Goal: Task Accomplishment & Management: Complete application form

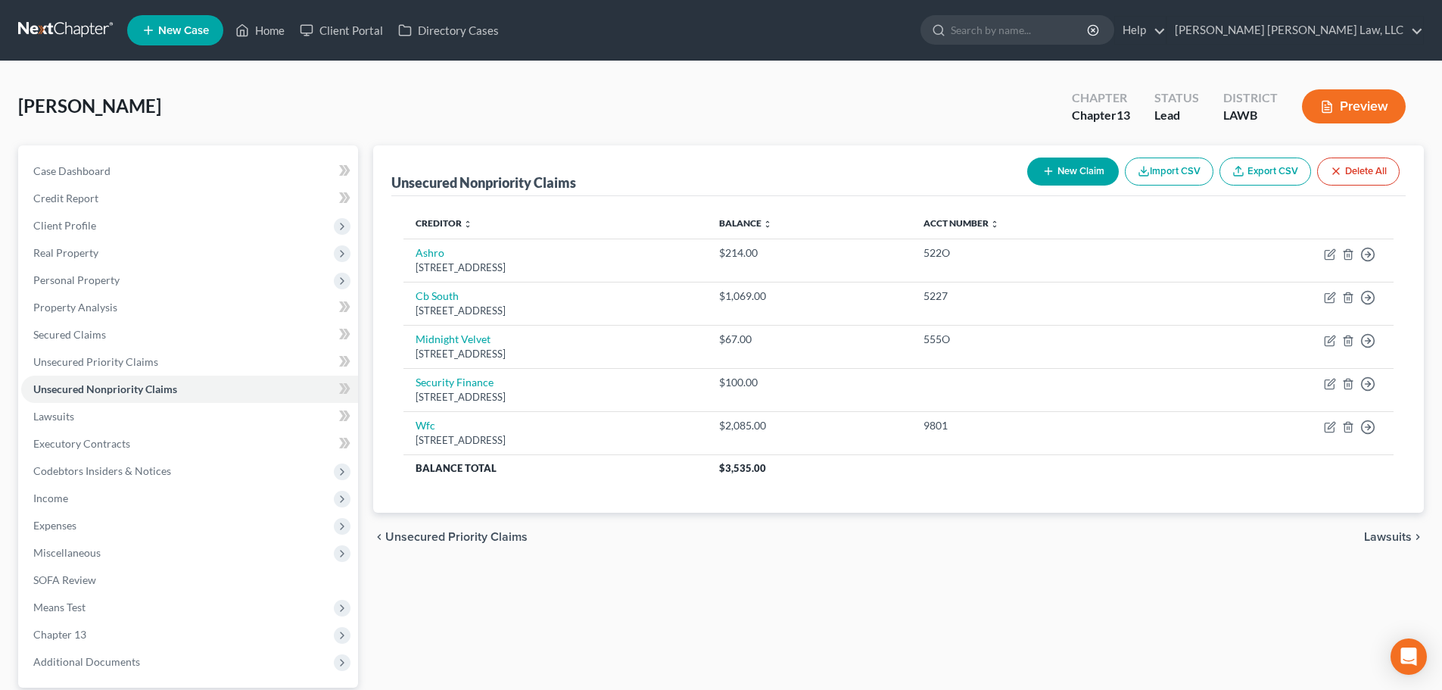
click at [125, 539] on span "Miscellaneous" at bounding box center [189, 552] width 337 height 27
click at [128, 532] on span "Expenses" at bounding box center [189, 525] width 337 height 27
click at [114, 551] on link "Home" at bounding box center [204, 552] width 307 height 27
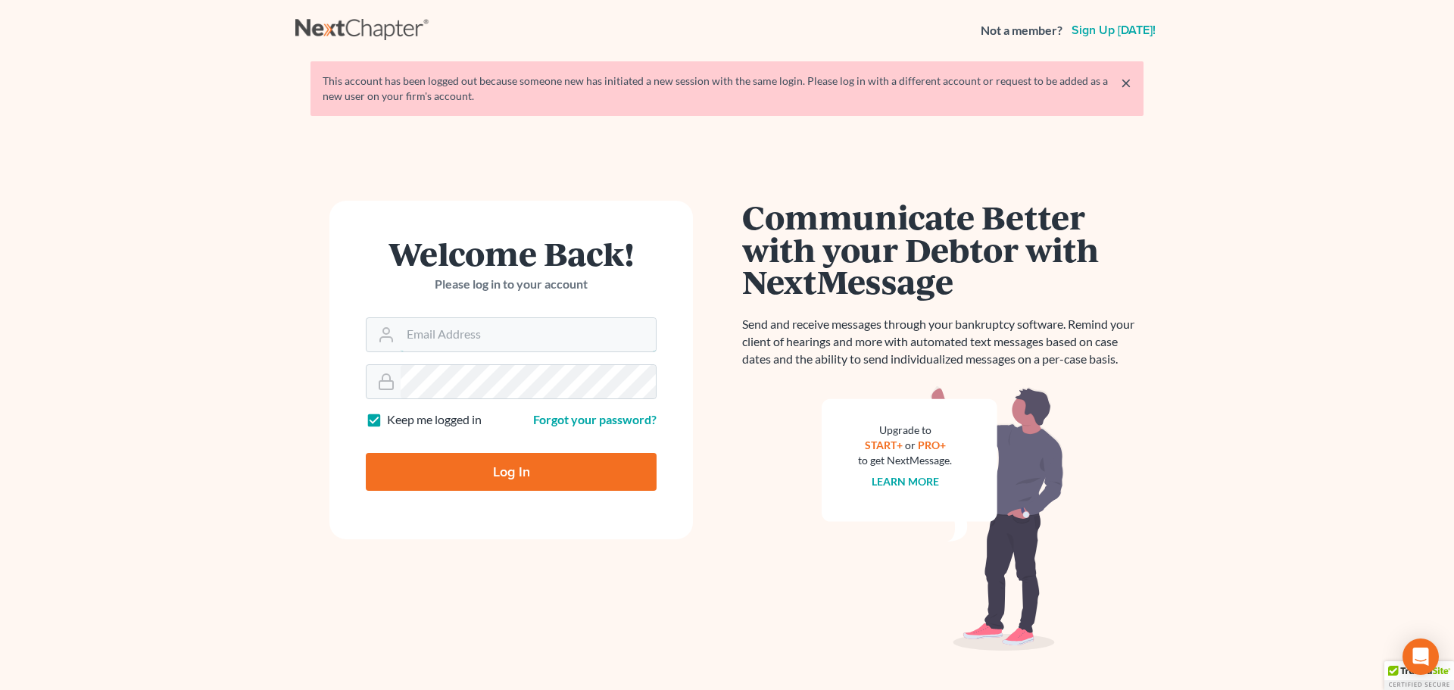
type input "[PERSON_NAME][EMAIL_ADDRESS][DOMAIN_NAME]"
click at [486, 476] on input "Log In" at bounding box center [511, 472] width 291 height 38
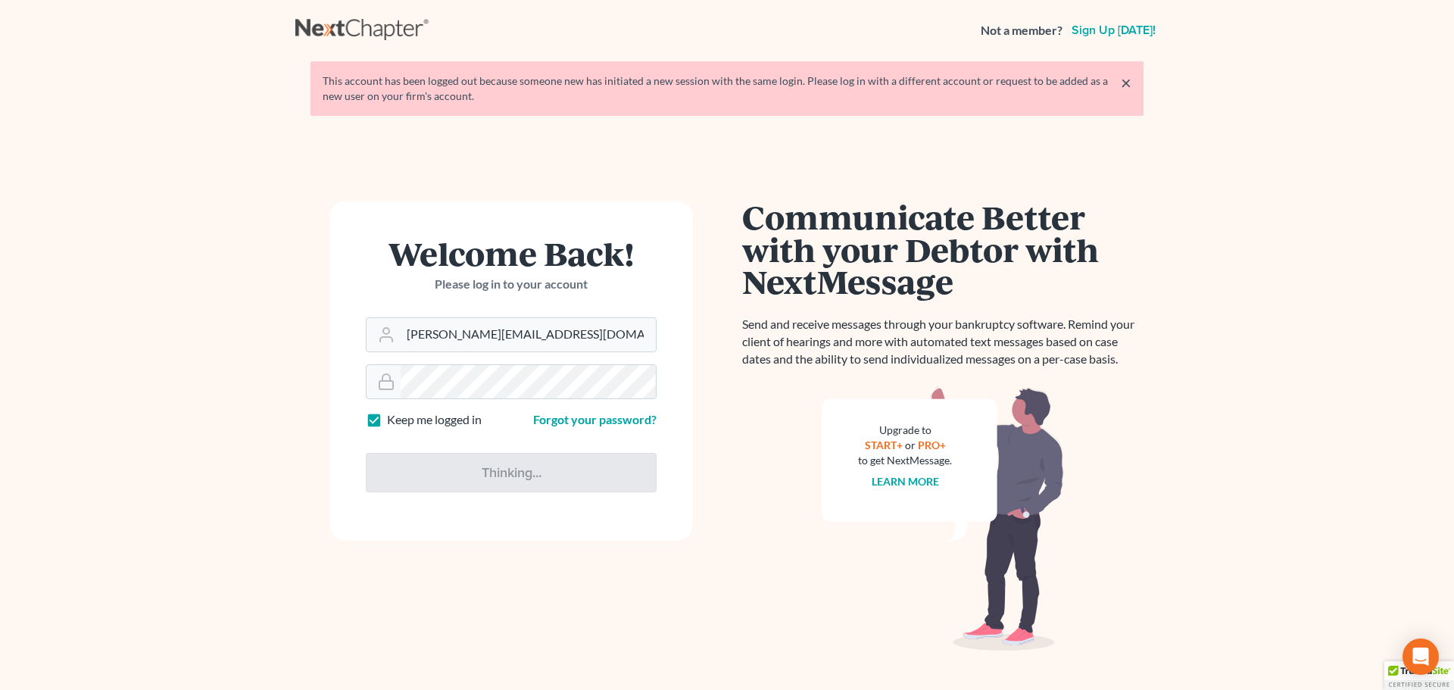
type input "Thinking..."
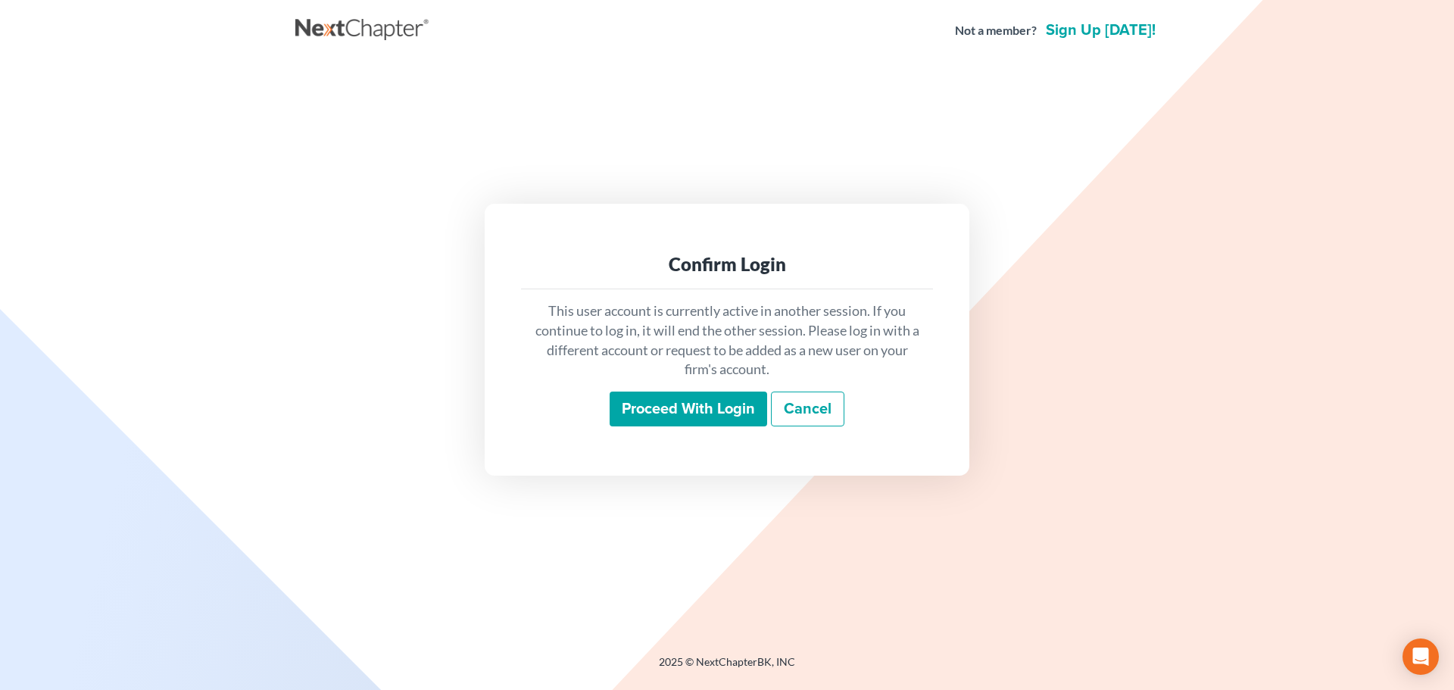
click at [660, 413] on input "Proceed with login" at bounding box center [689, 408] width 158 height 35
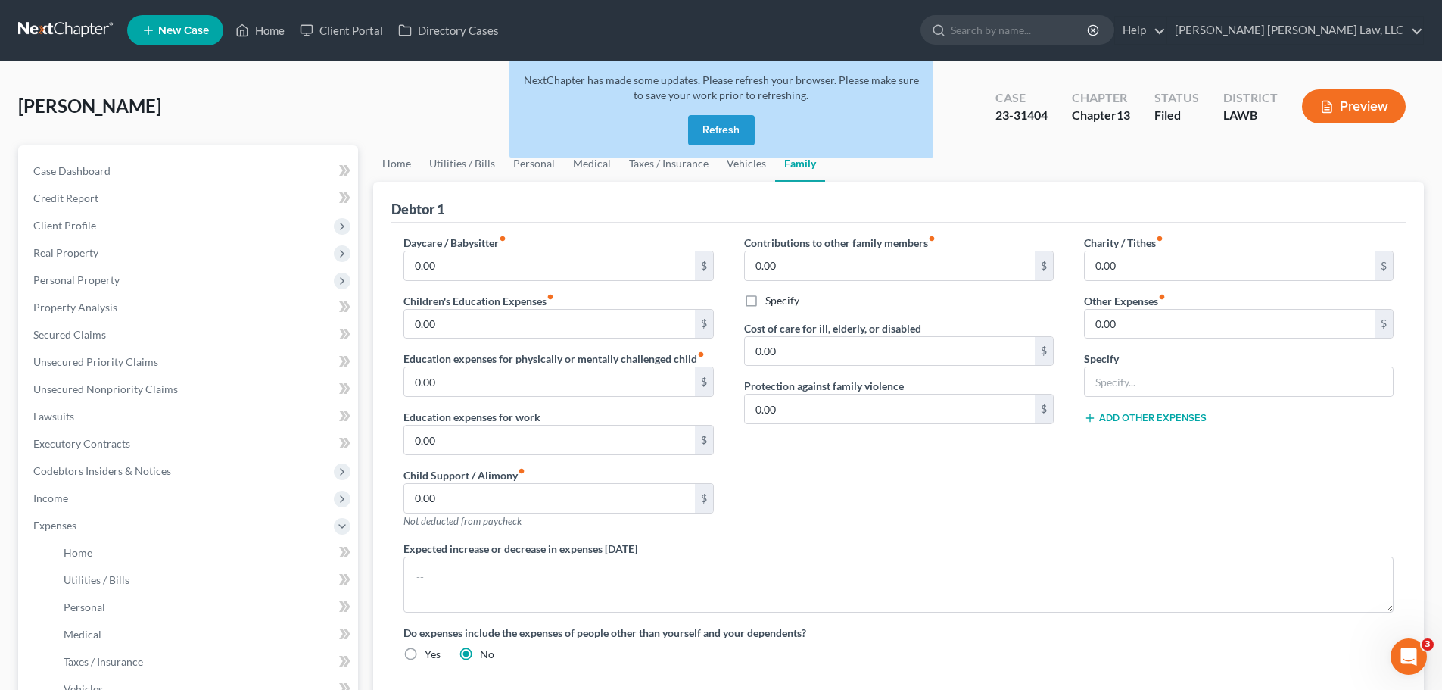
click at [731, 123] on button "Refresh" at bounding box center [721, 130] width 67 height 30
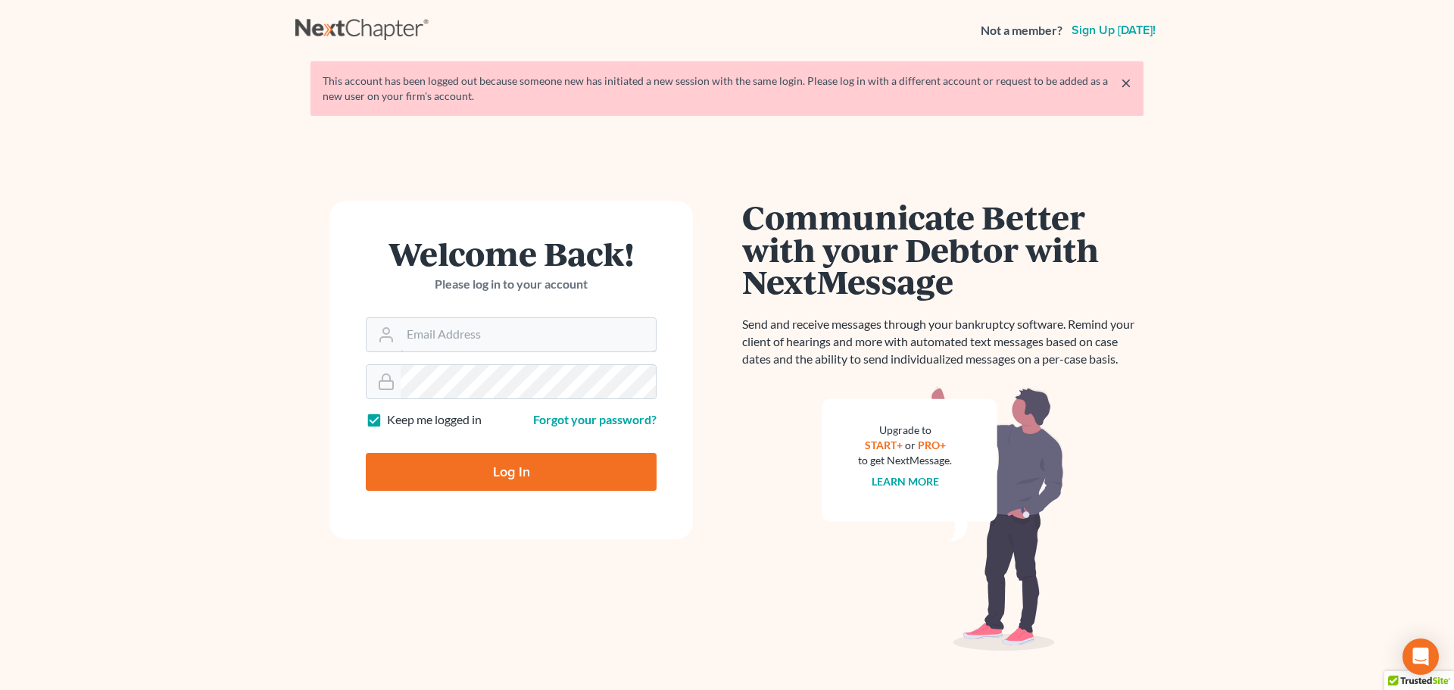
type input "[PERSON_NAME][EMAIL_ADDRESS][DOMAIN_NAME]"
click at [522, 467] on input "Log In" at bounding box center [511, 472] width 291 height 38
type input "Thinking..."
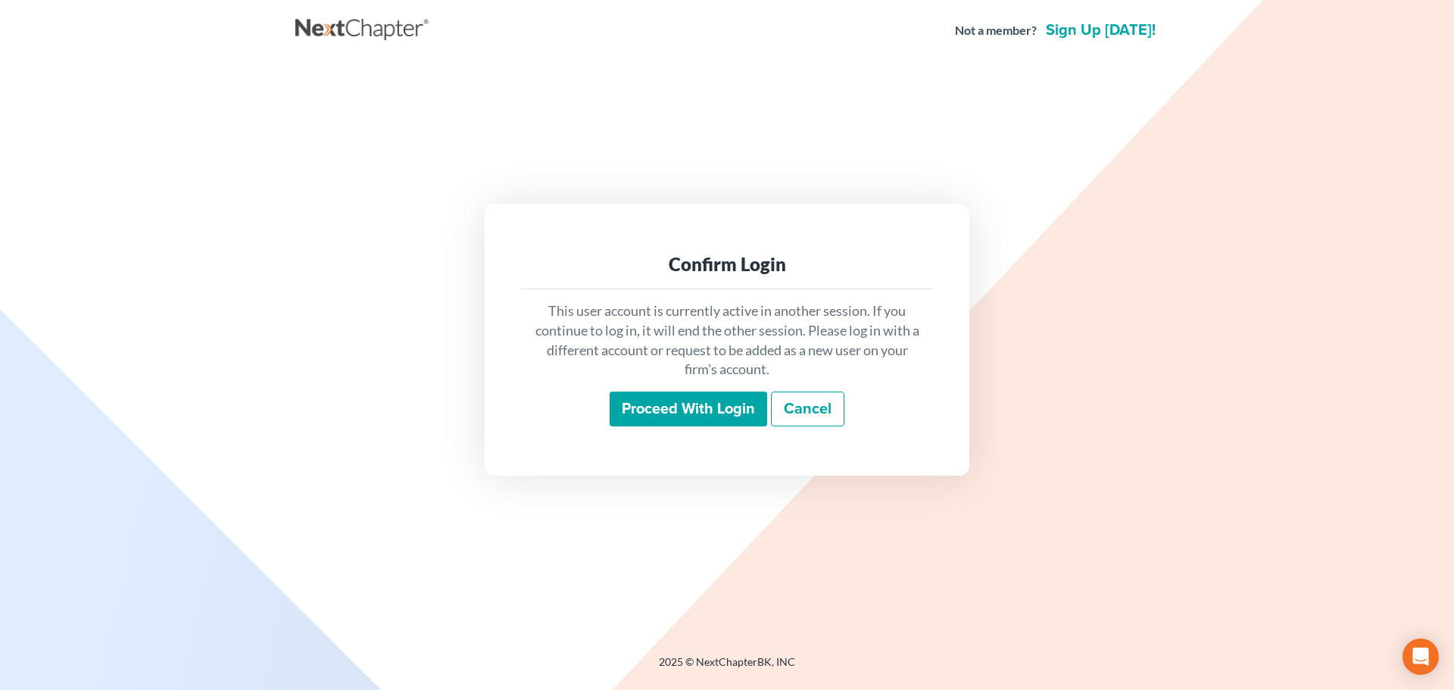
click at [644, 408] on input "Proceed with login" at bounding box center [689, 408] width 158 height 35
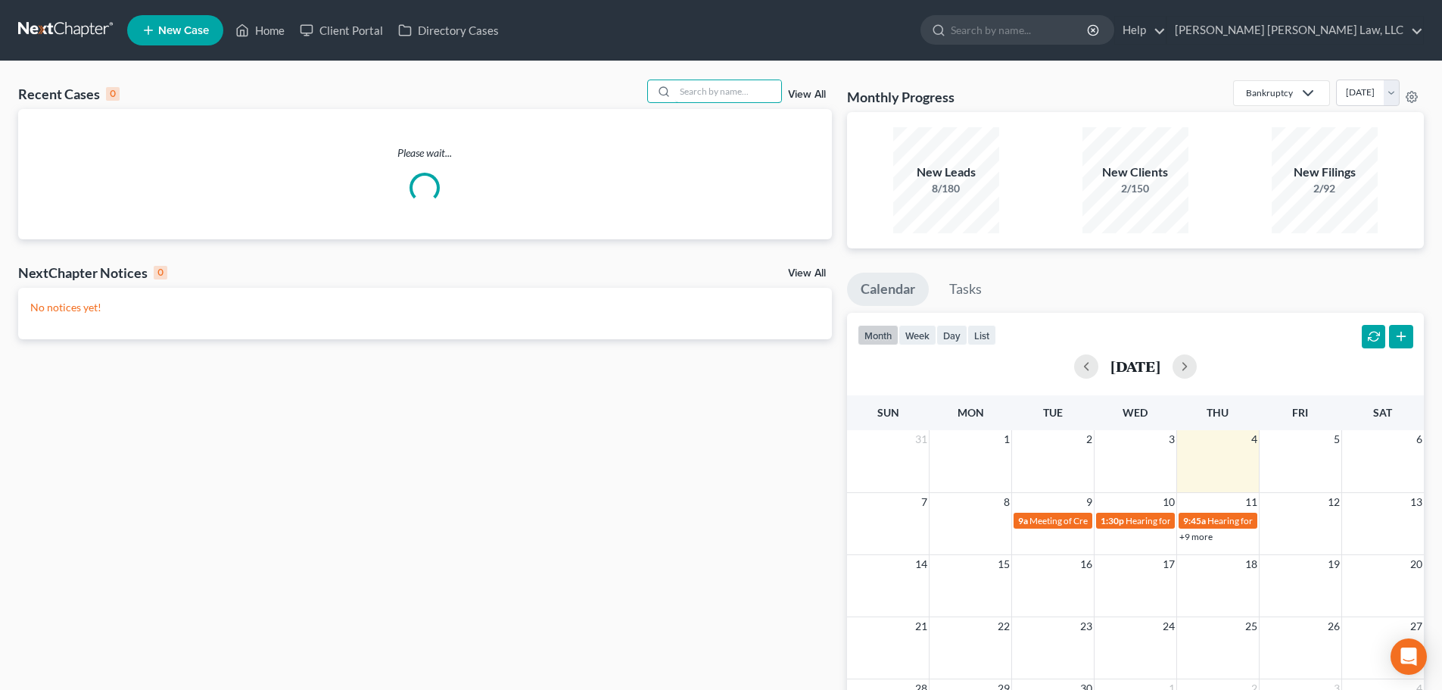
click at [723, 95] on input "search" at bounding box center [728, 91] width 106 height 22
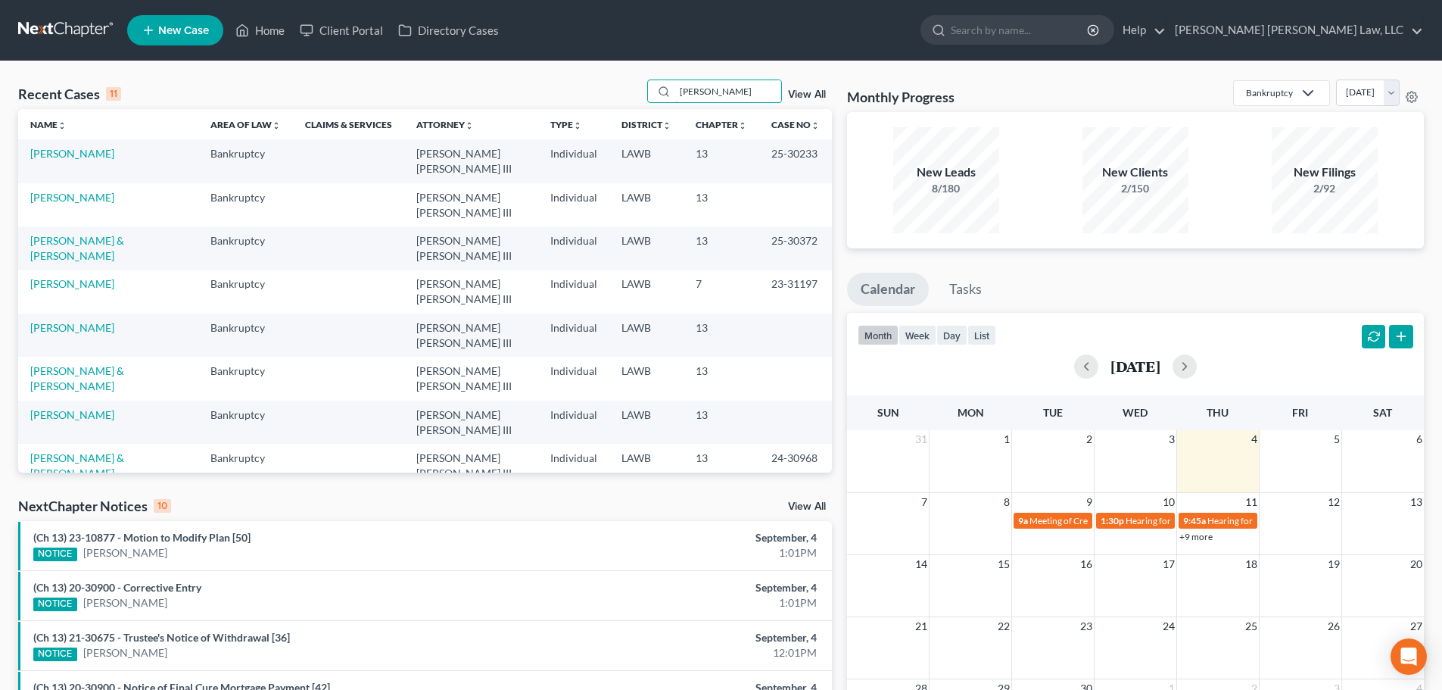
type input "[PERSON_NAME]"
click at [87, 191] on link "[PERSON_NAME]" at bounding box center [72, 197] width 84 height 13
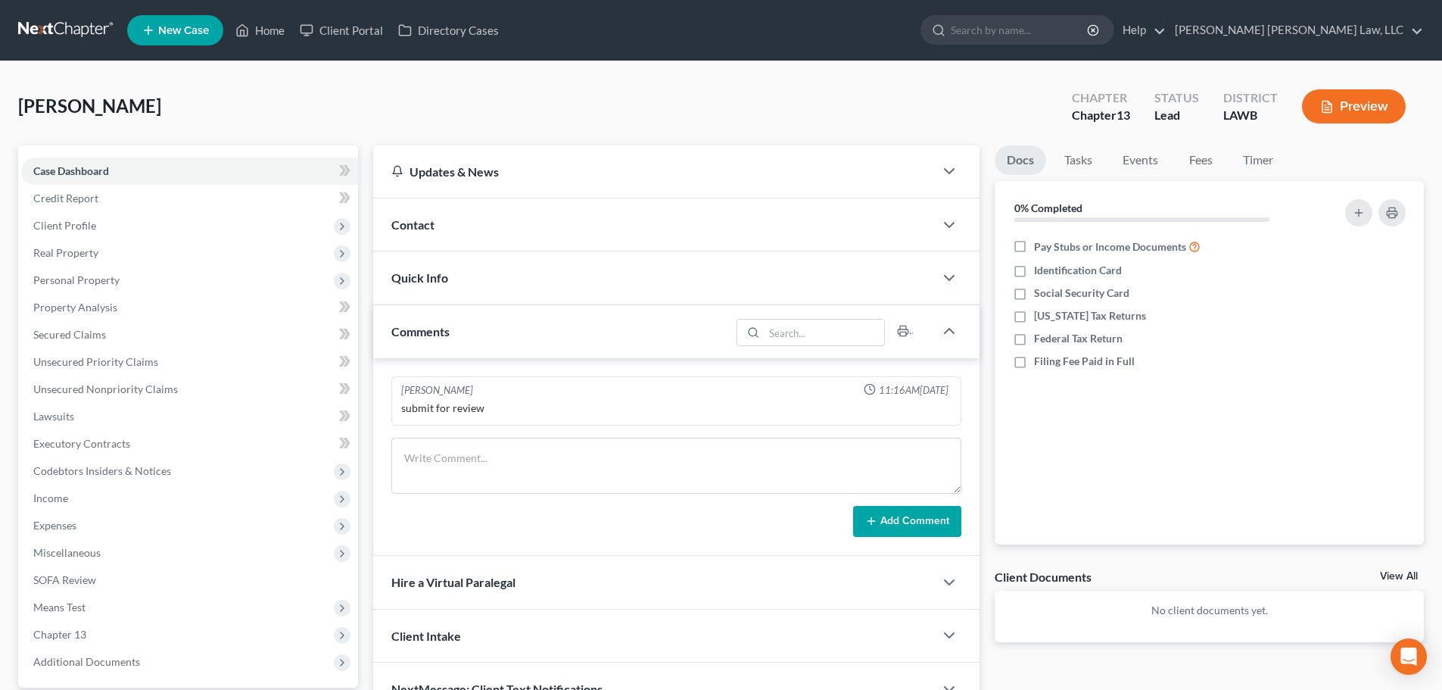
click at [119, 528] on span "Expenses" at bounding box center [189, 525] width 337 height 27
click at [119, 550] on link "Home" at bounding box center [204, 552] width 307 height 27
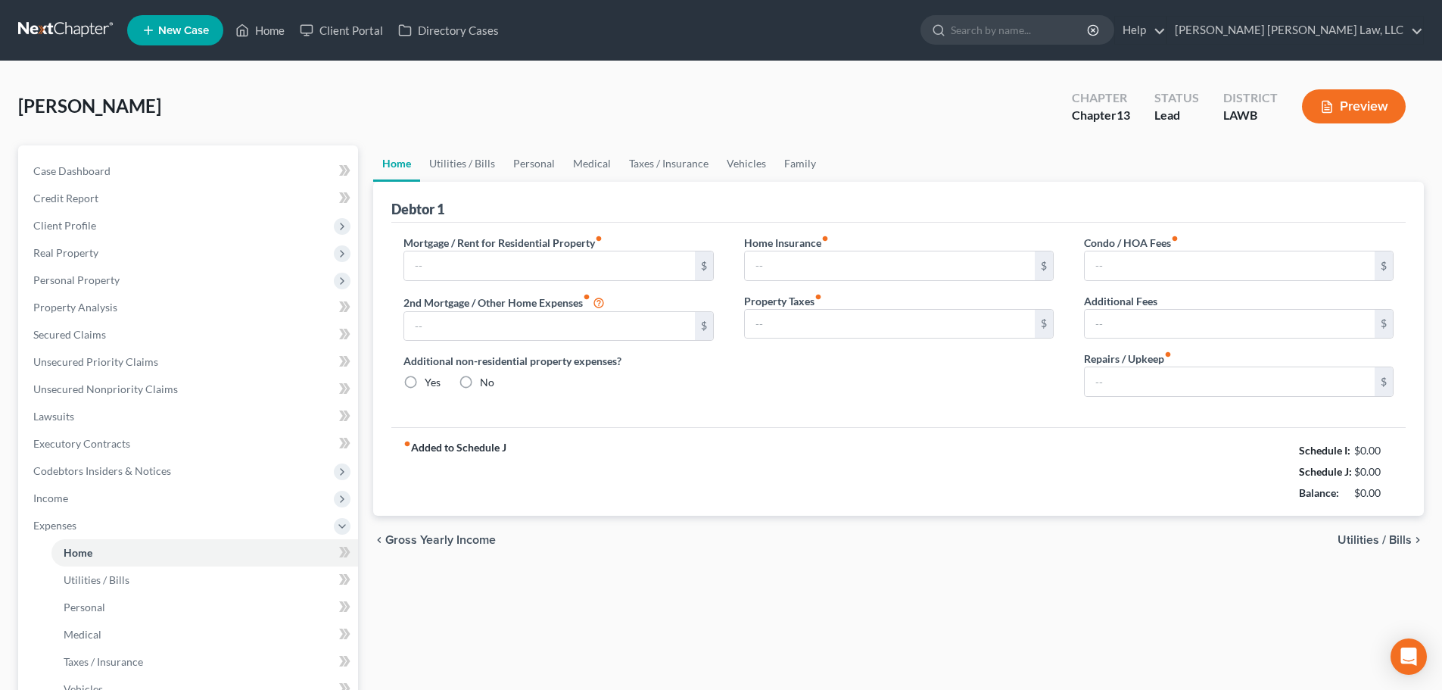
type input "650.00"
type input "0.00"
radio input "true"
type input "0.00"
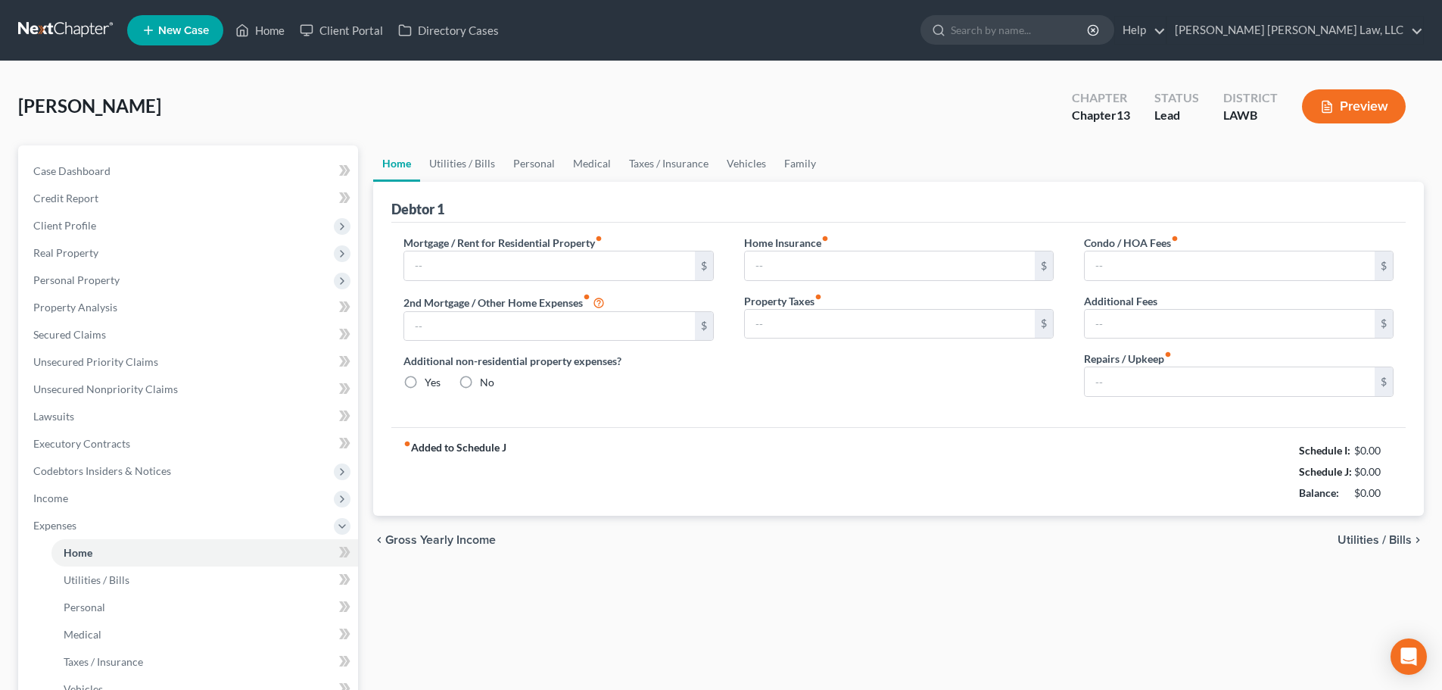
type input "0.00"
click at [481, 167] on link "Utilities / Bills" at bounding box center [462, 163] width 84 height 36
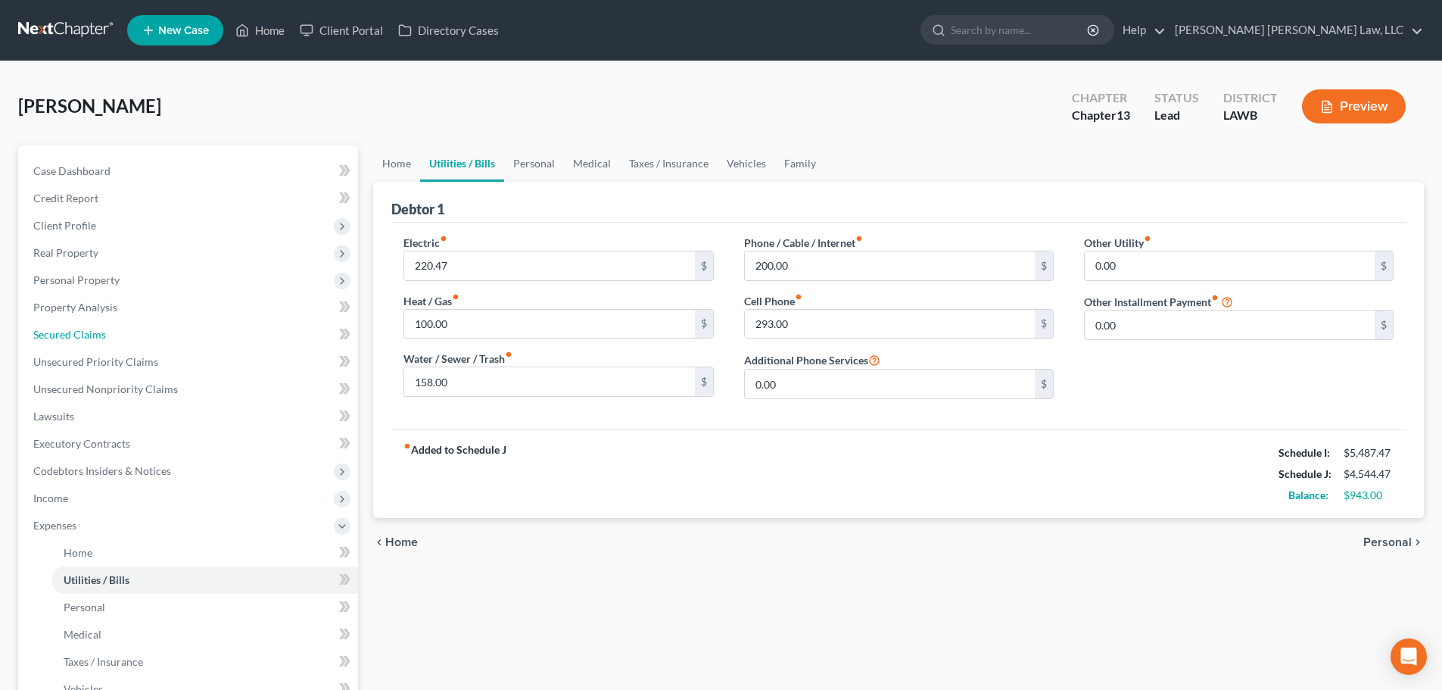
click at [138, 335] on link "Secured Claims" at bounding box center [189, 334] width 337 height 27
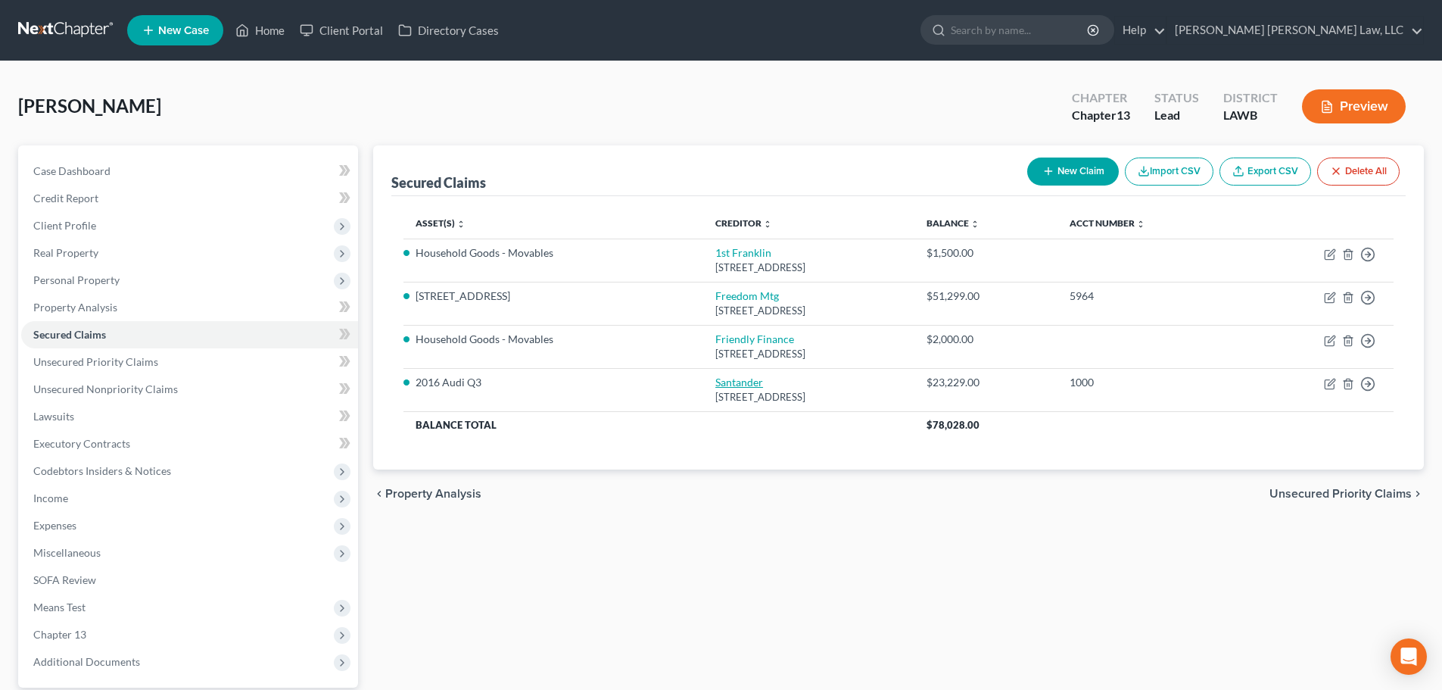
click at [716, 385] on link "Santander" at bounding box center [740, 382] width 48 height 13
select select "45"
select select "0"
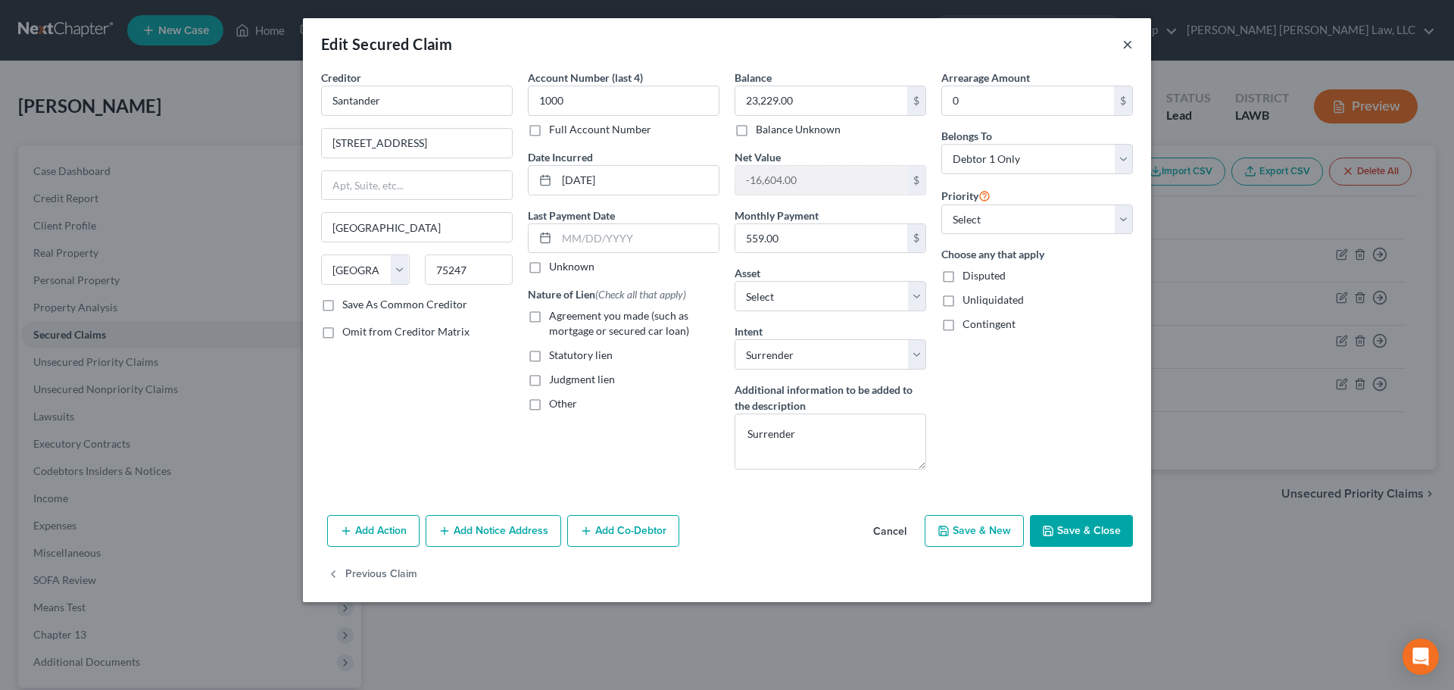
click at [1124, 45] on button "×" at bounding box center [1127, 44] width 11 height 18
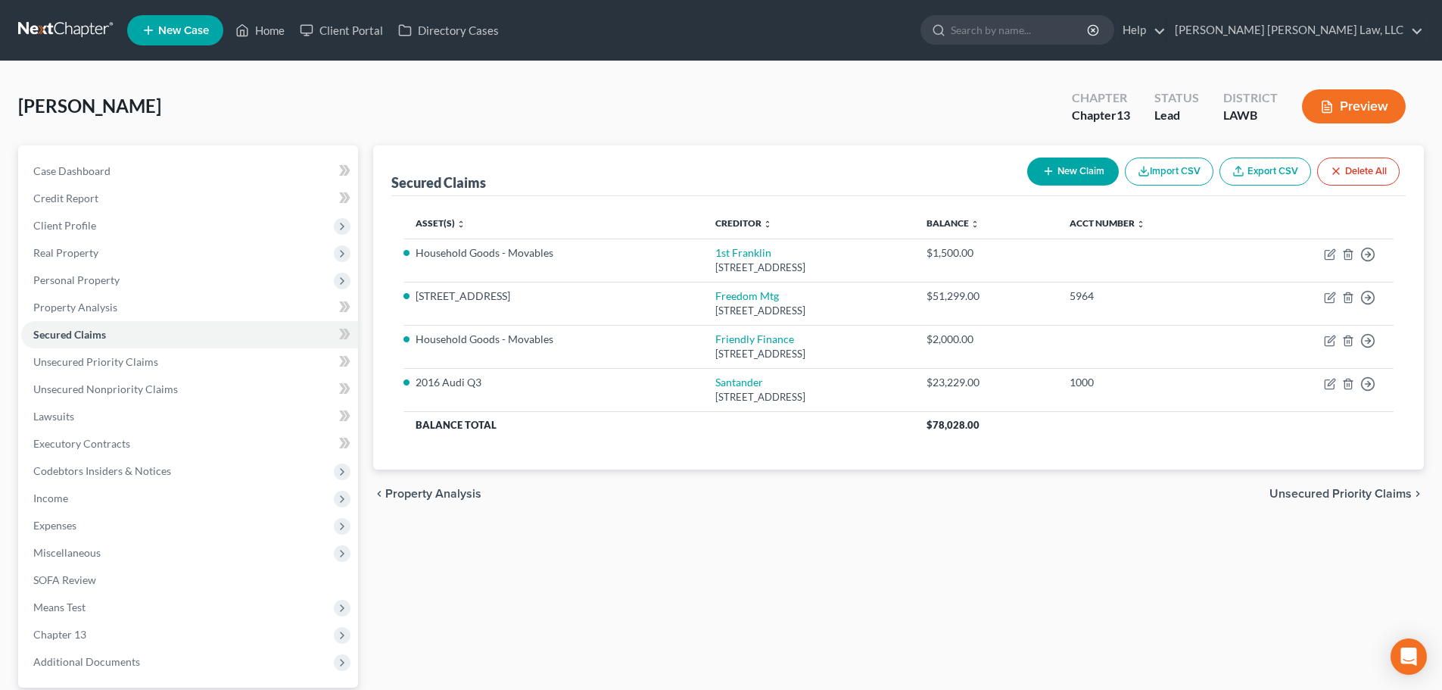
click at [73, 533] on span "Expenses" at bounding box center [189, 525] width 337 height 27
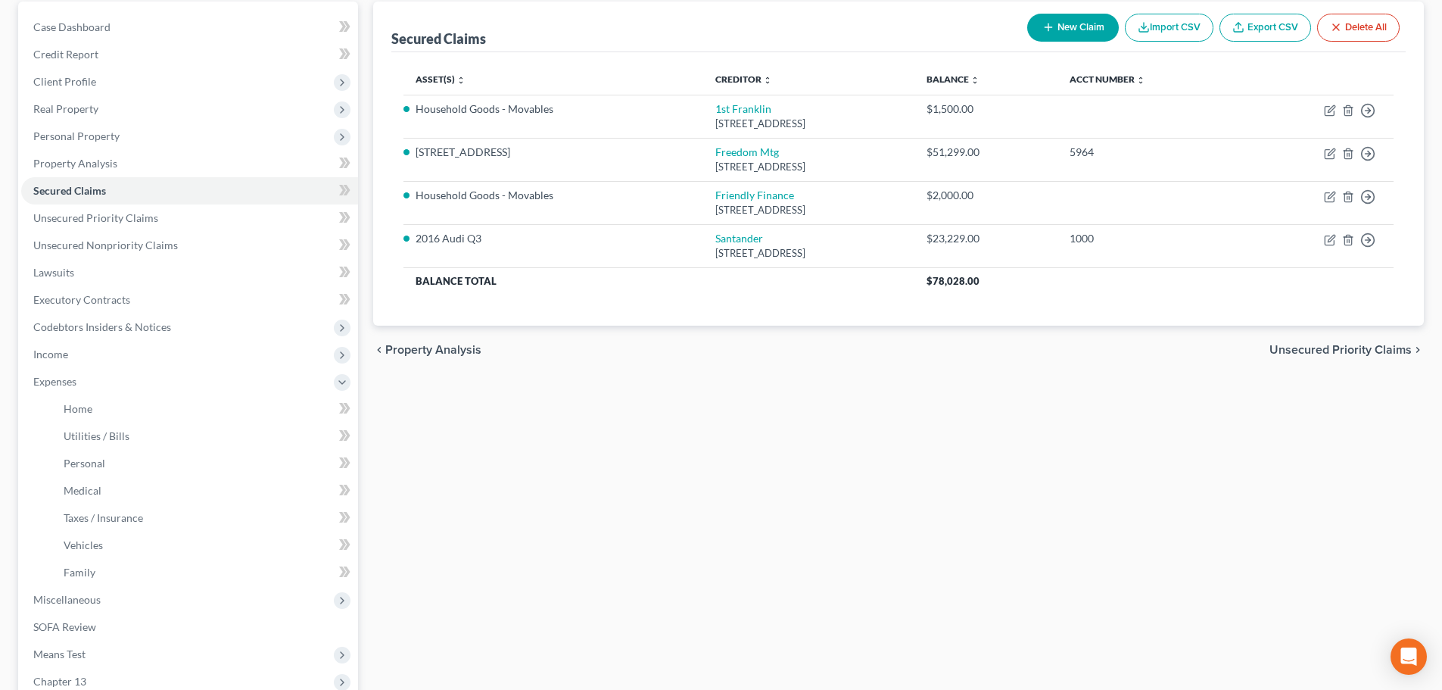
scroll to position [151, 0]
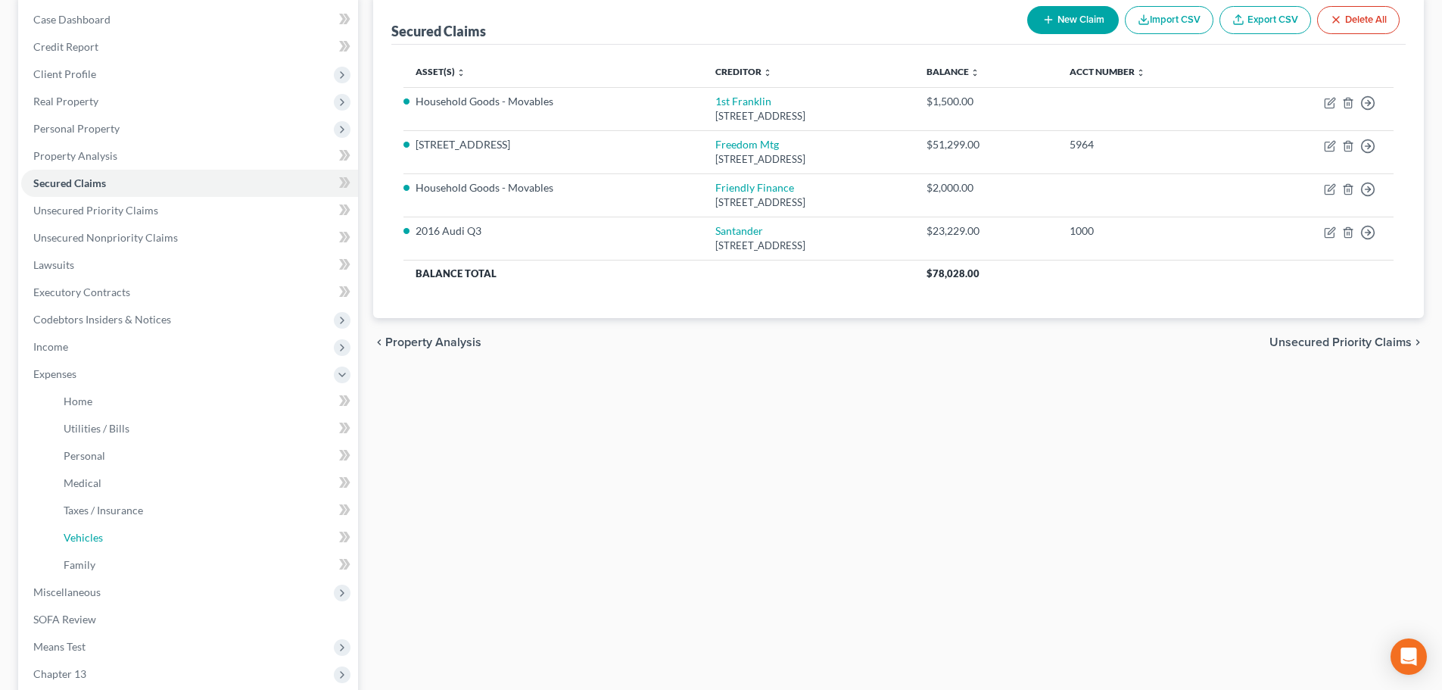
click at [114, 538] on link "Vehicles" at bounding box center [204, 537] width 307 height 27
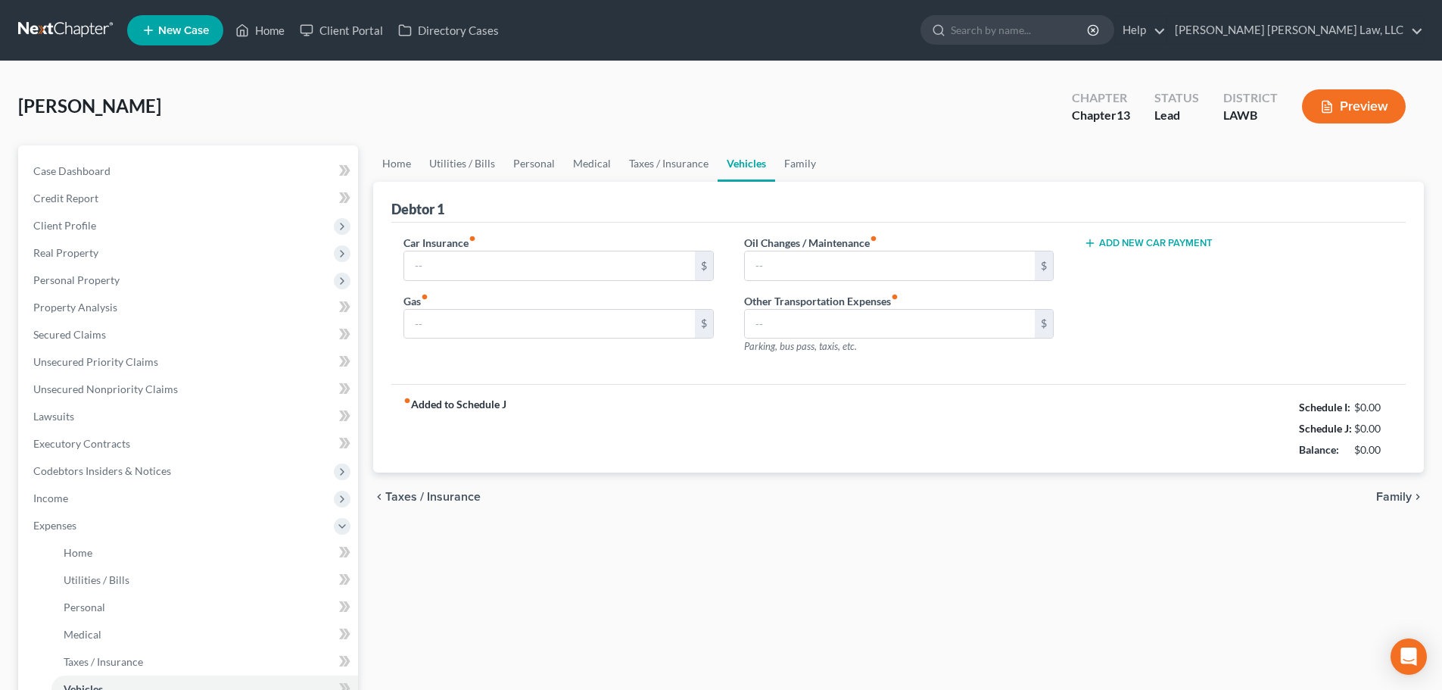
type input "0.00"
type input "200.00"
click at [520, 155] on link "Personal" at bounding box center [534, 163] width 60 height 36
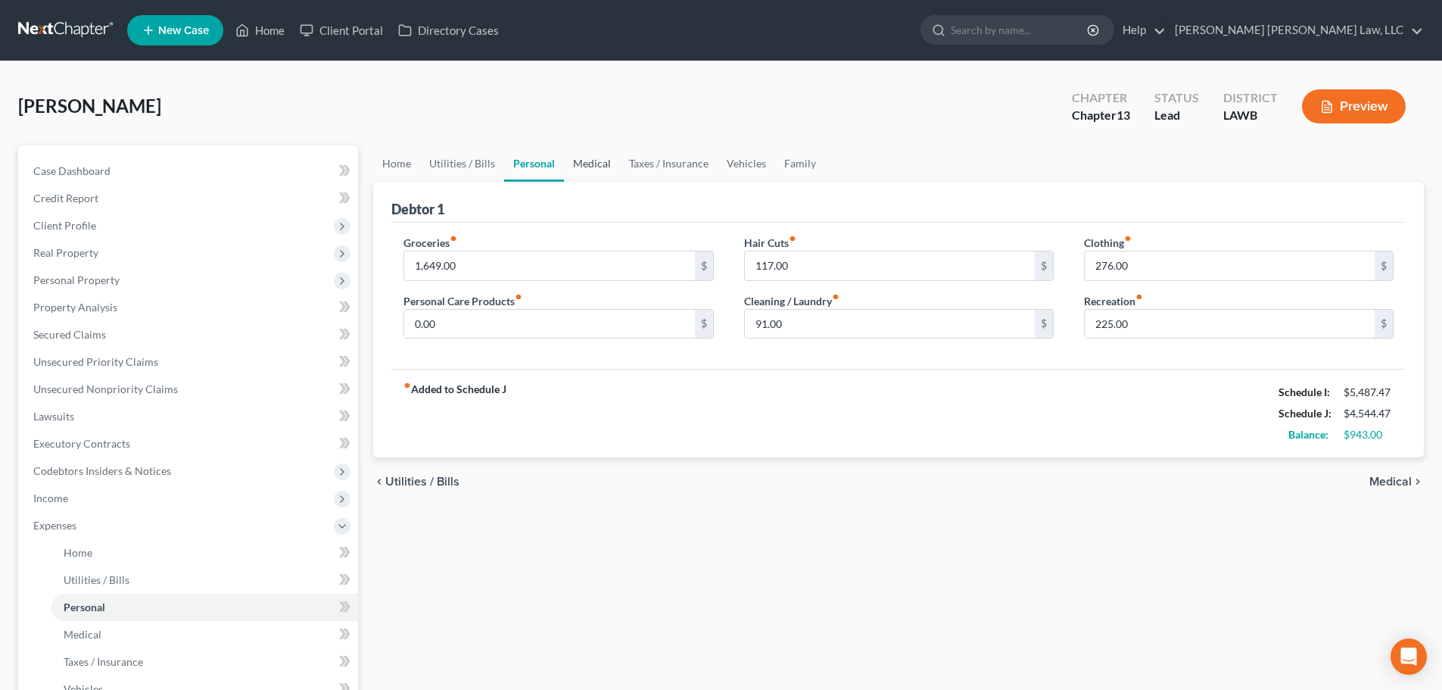
click at [586, 158] on link "Medical" at bounding box center [592, 163] width 56 height 36
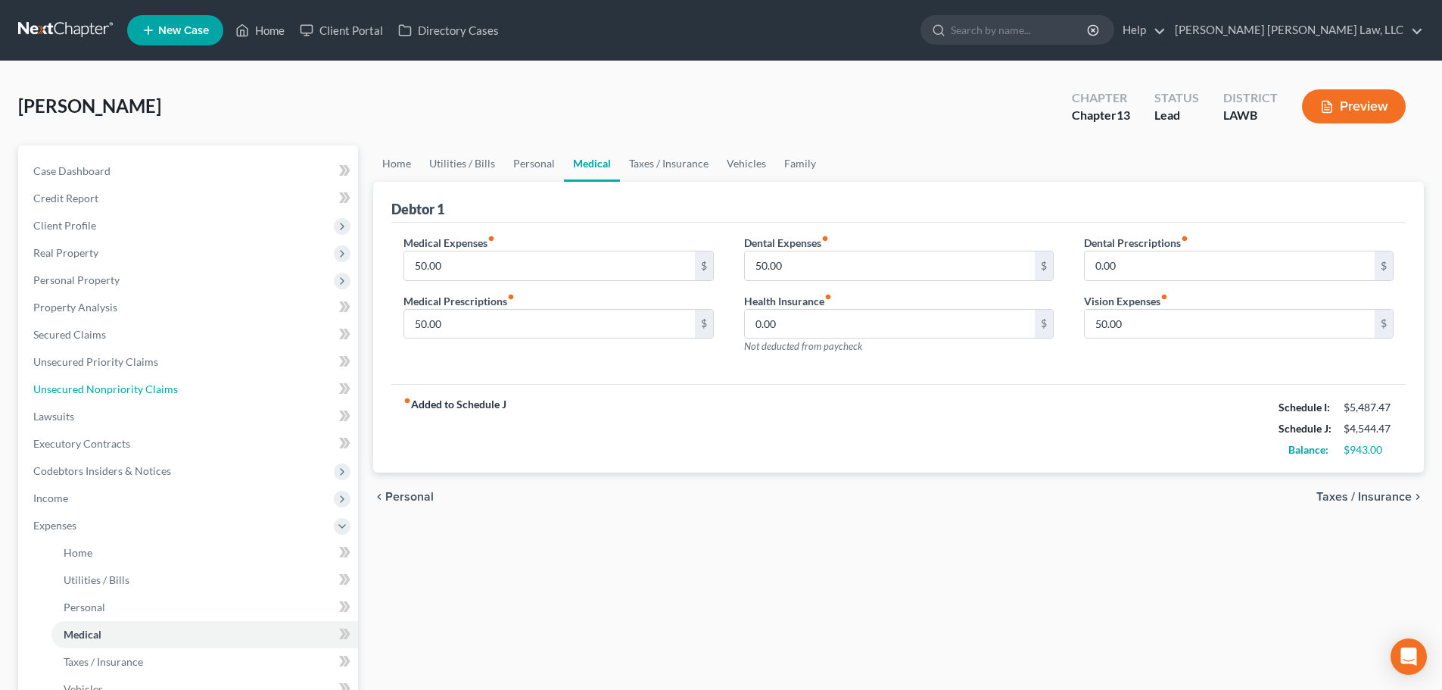
click at [145, 394] on span "Unsecured Nonpriority Claims" at bounding box center [105, 388] width 145 height 13
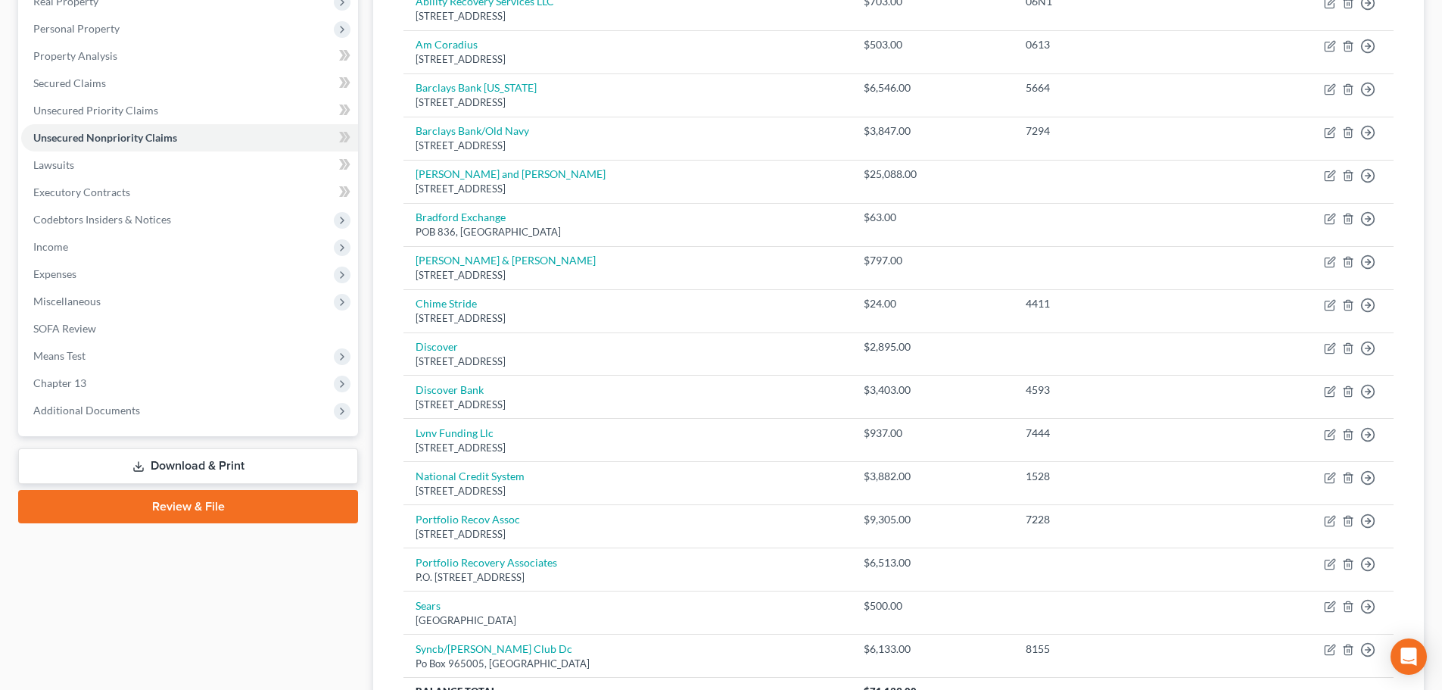
scroll to position [176, 0]
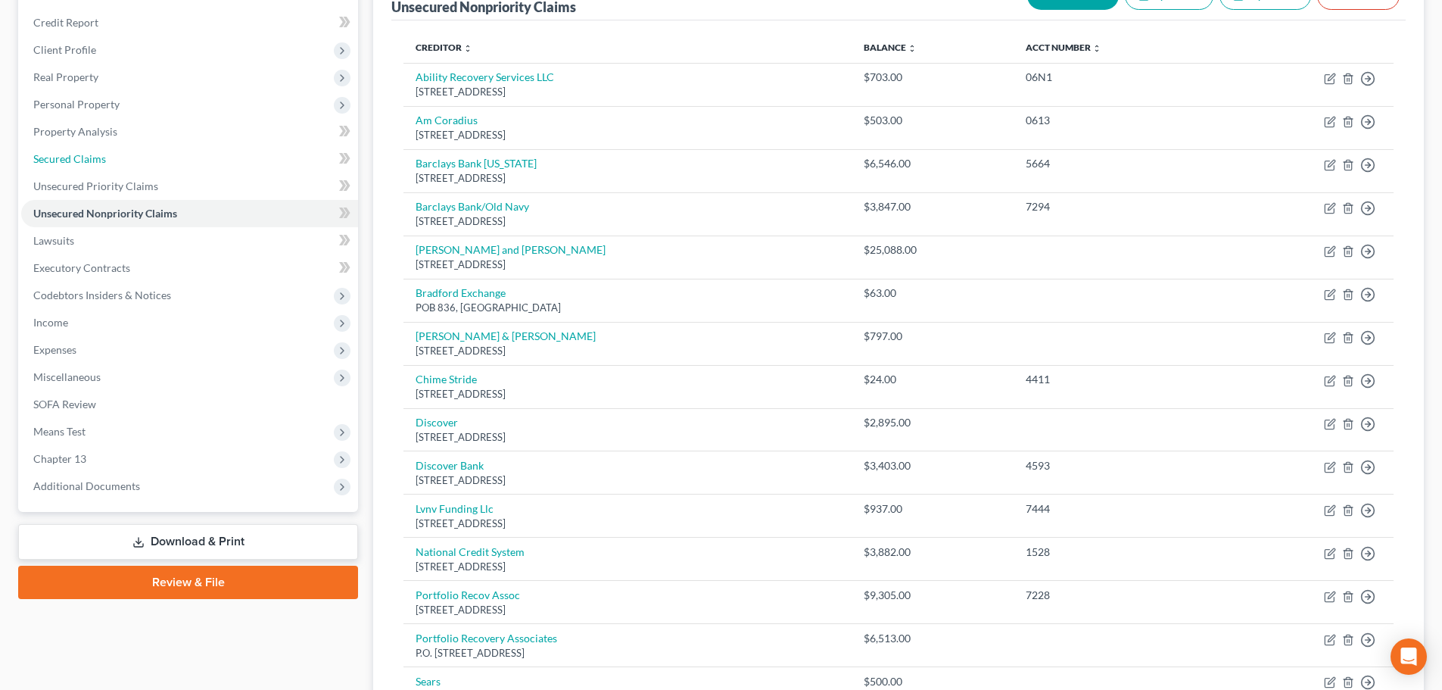
click at [157, 164] on link "Secured Claims" at bounding box center [189, 158] width 337 height 27
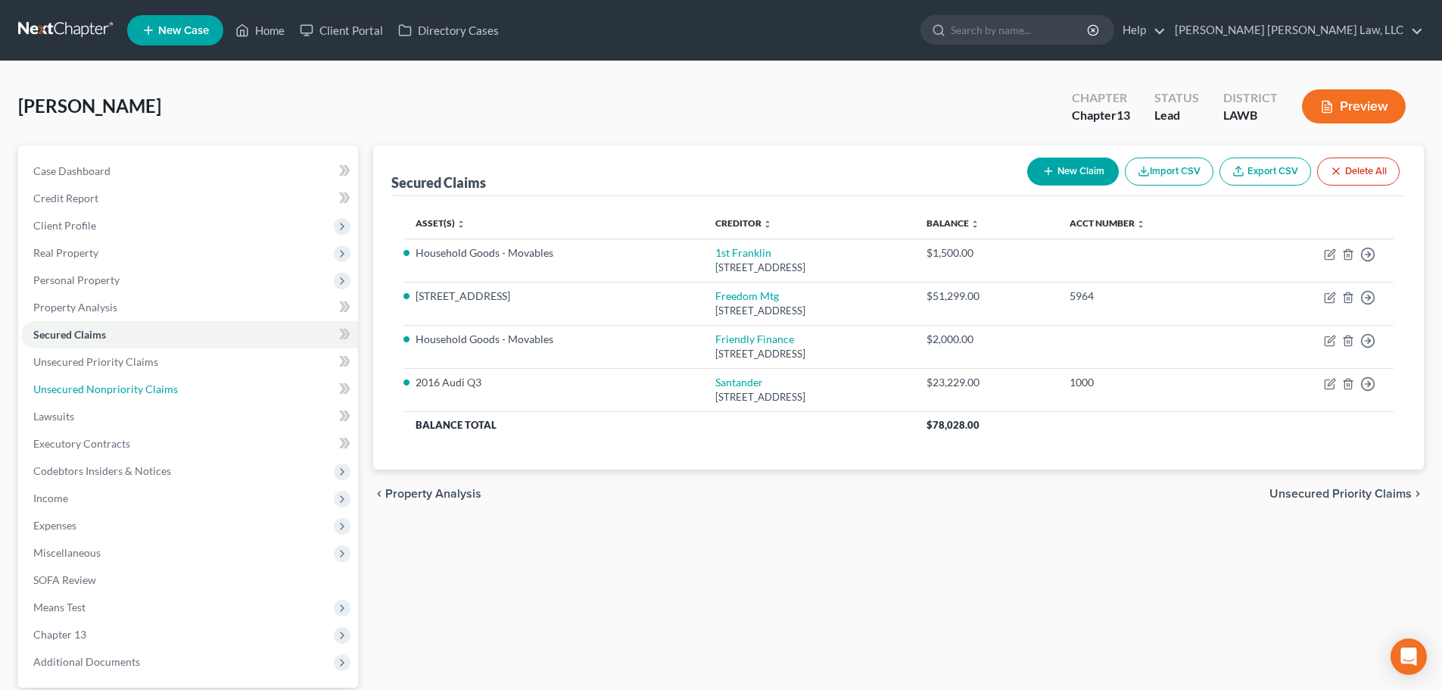
drag, startPoint x: 142, startPoint y: 391, endPoint x: 164, endPoint y: 391, distance: 22.7
click at [142, 391] on span "Unsecured Nonpriority Claims" at bounding box center [105, 388] width 145 height 13
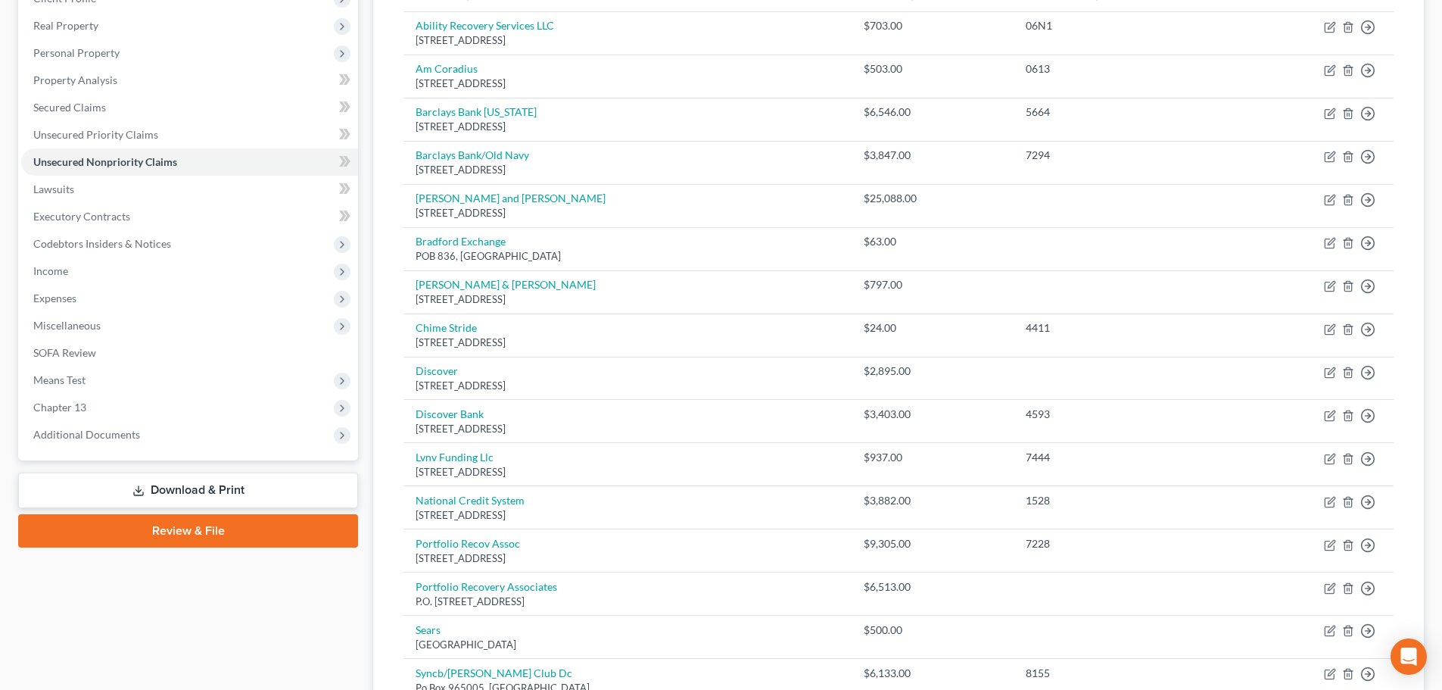
scroll to position [303, 0]
